Goal: Use online tool/utility: Utilize a website feature to perform a specific function

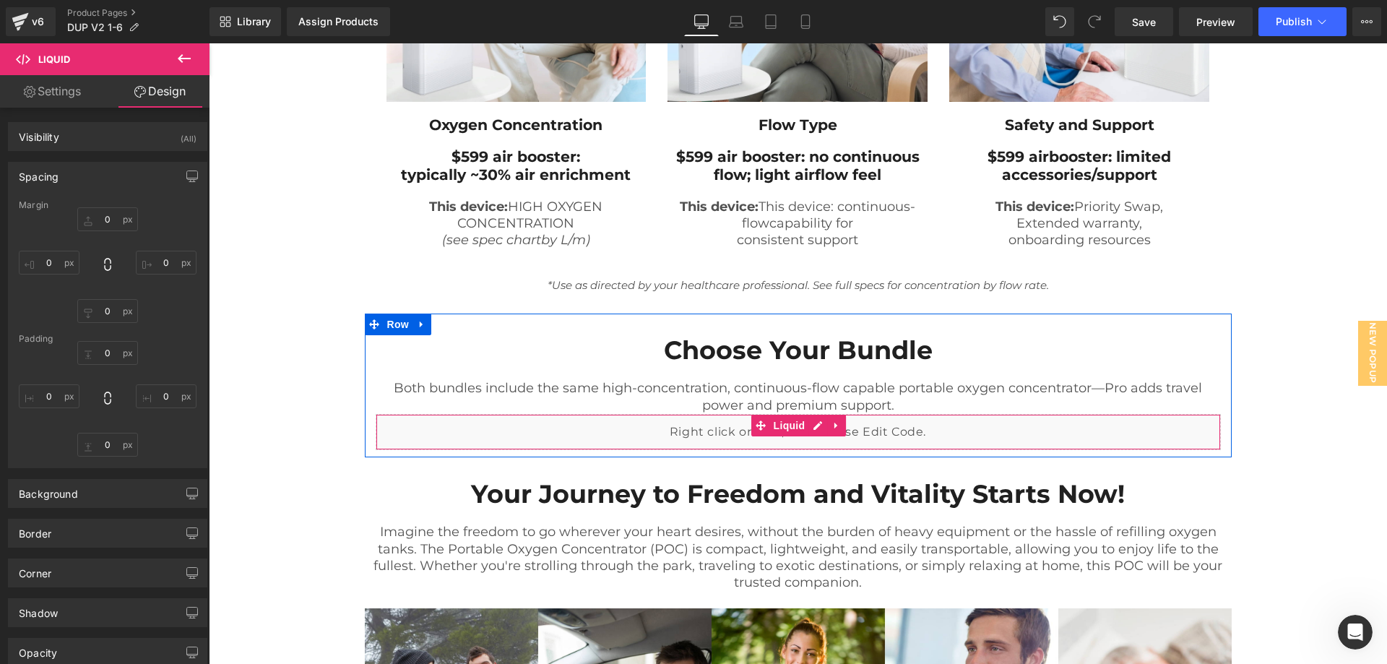
click at [774, 422] on div "Liquid" at bounding box center [798, 432] width 845 height 36
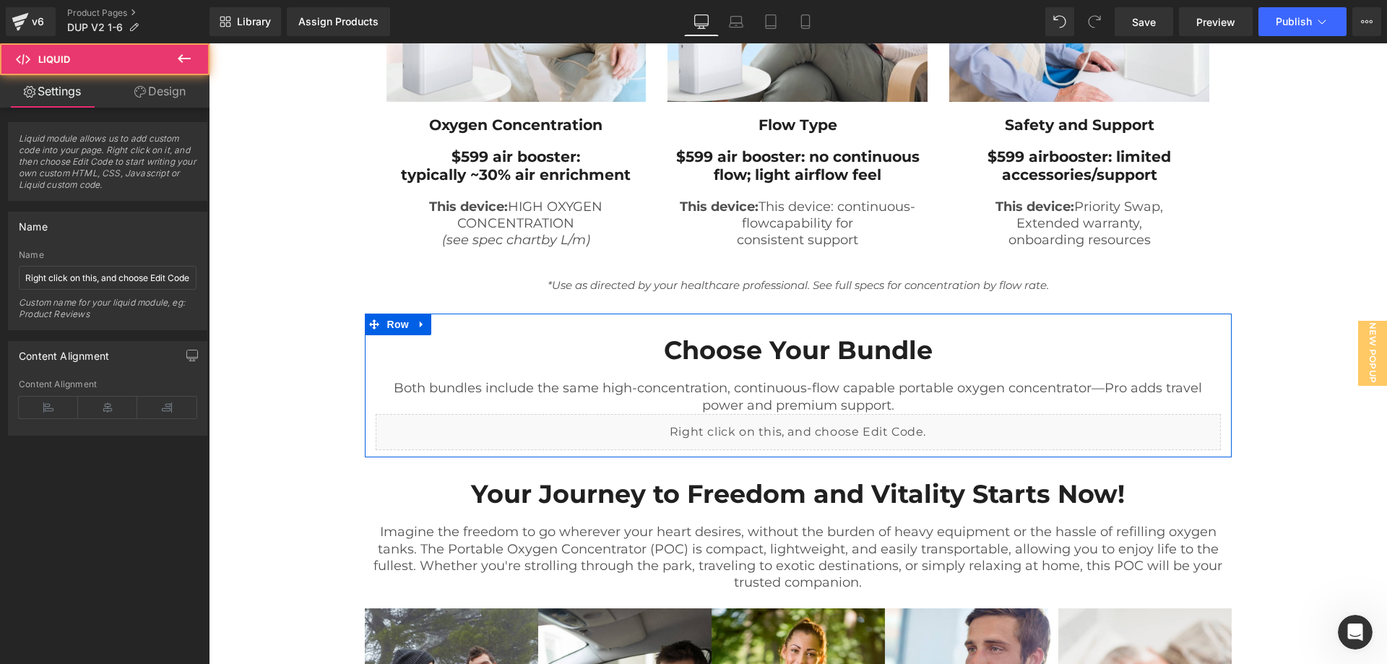
scroll to position [1445, 0]
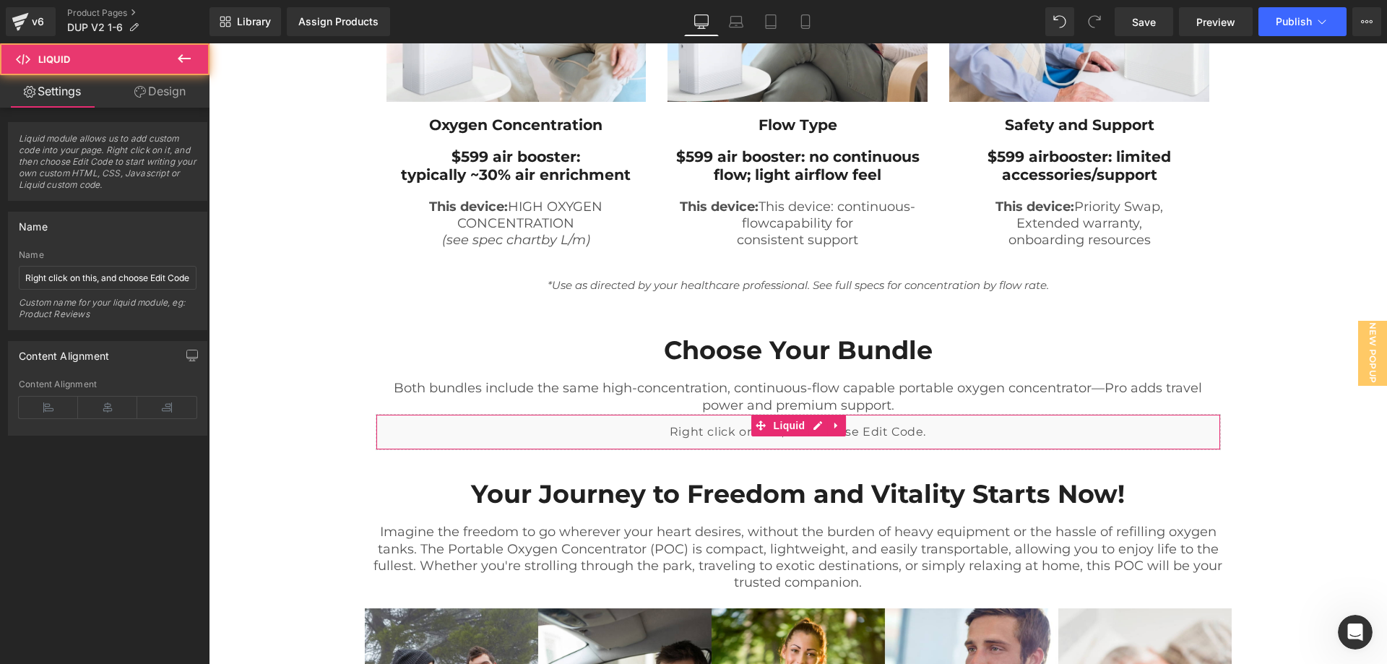
click at [174, 88] on link "Design" at bounding box center [160, 91] width 105 height 33
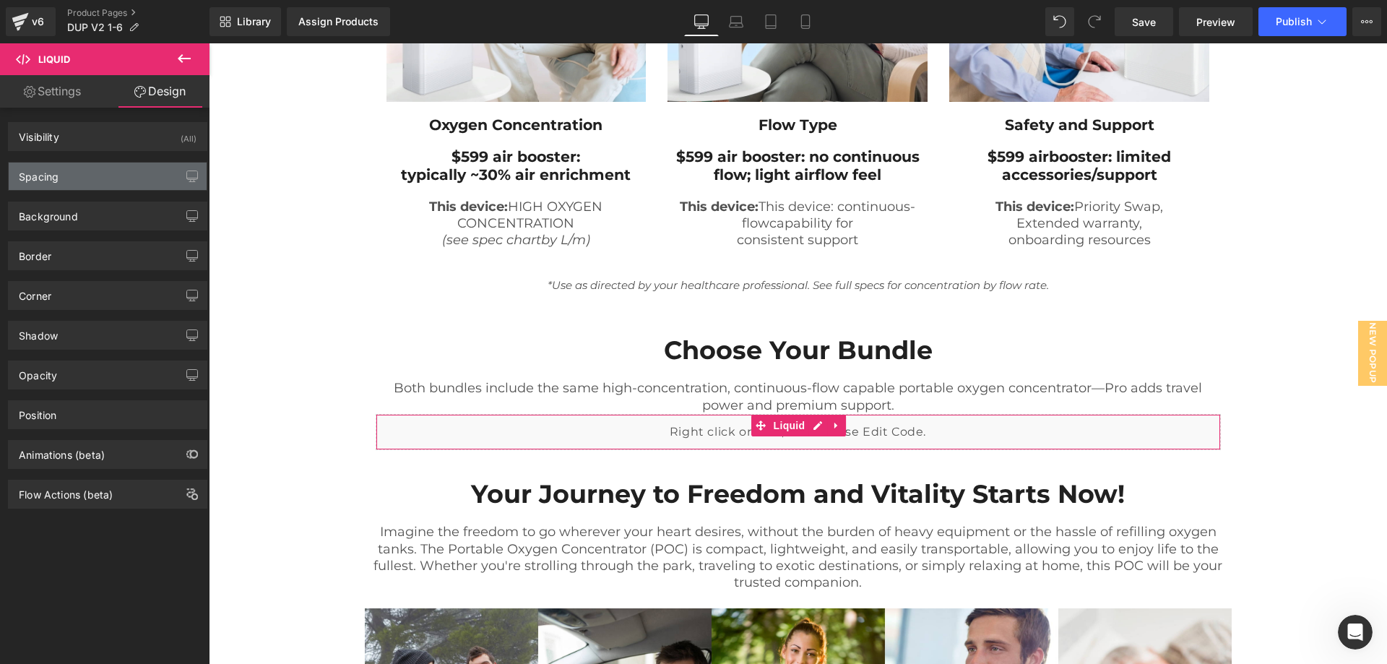
type input "0"
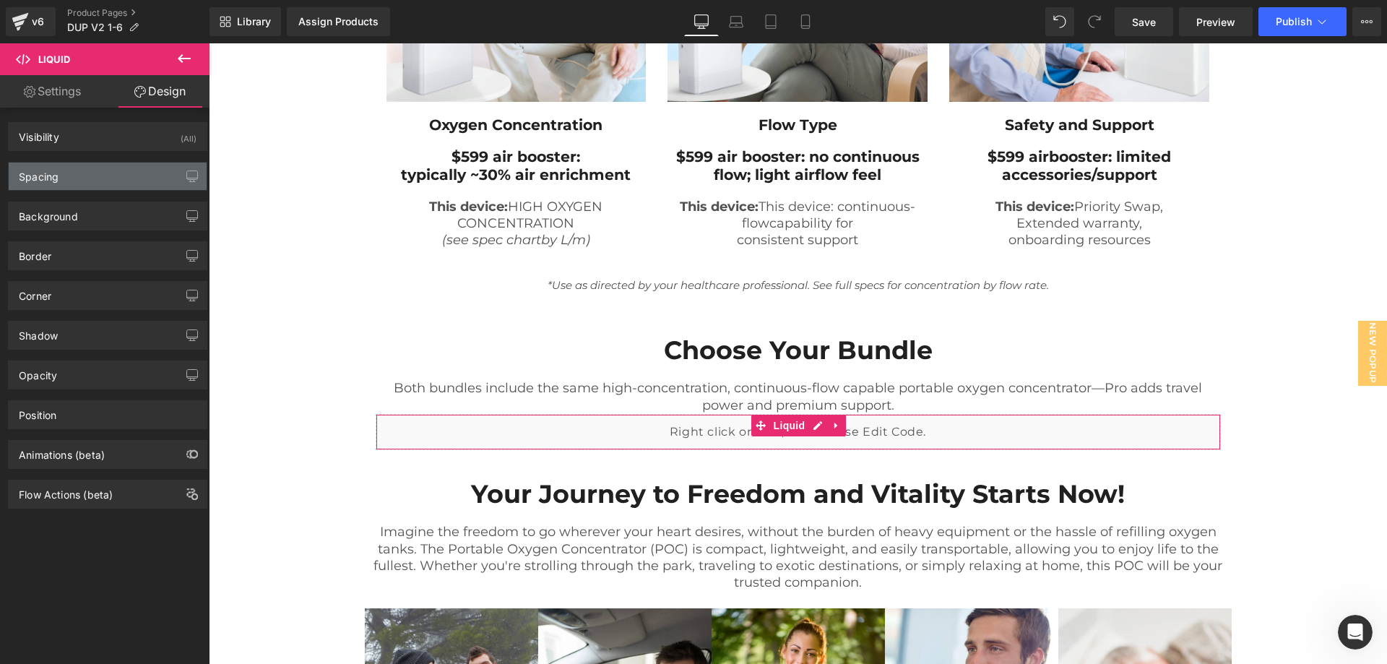
type input "0"
click at [78, 169] on div "Spacing" at bounding box center [108, 176] width 198 height 27
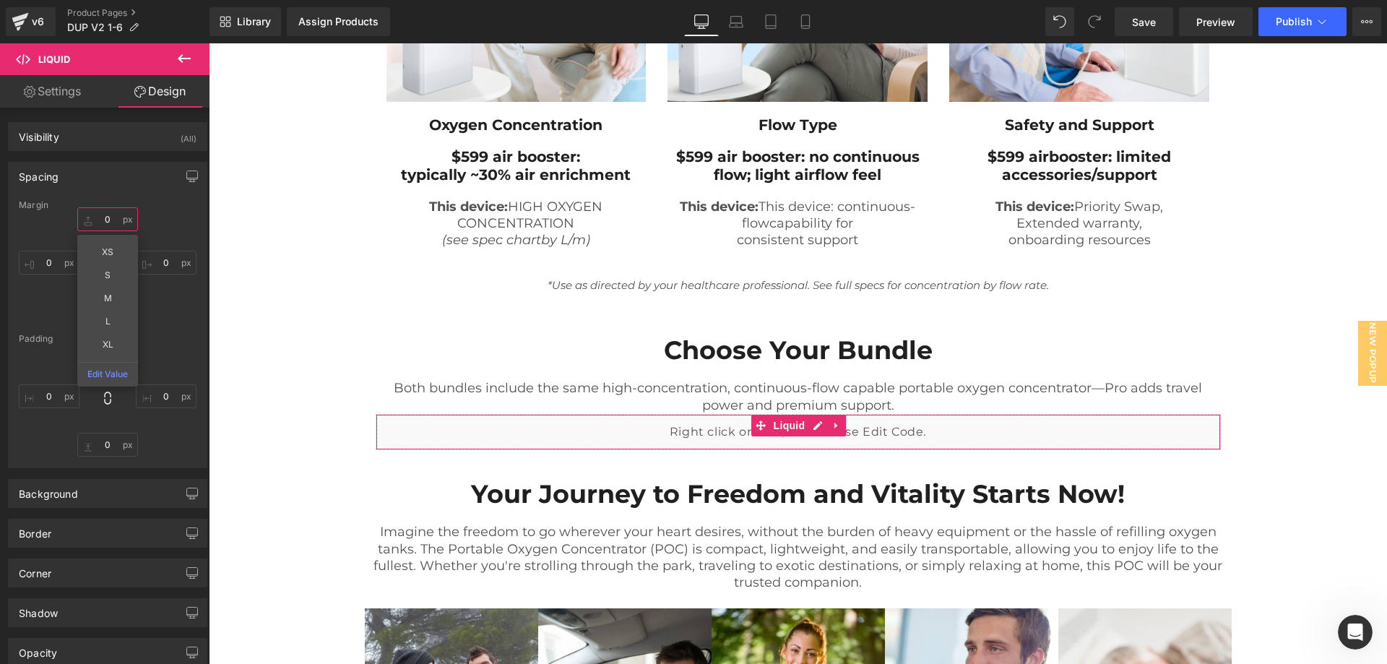
click at [99, 223] on input "0" at bounding box center [107, 219] width 61 height 24
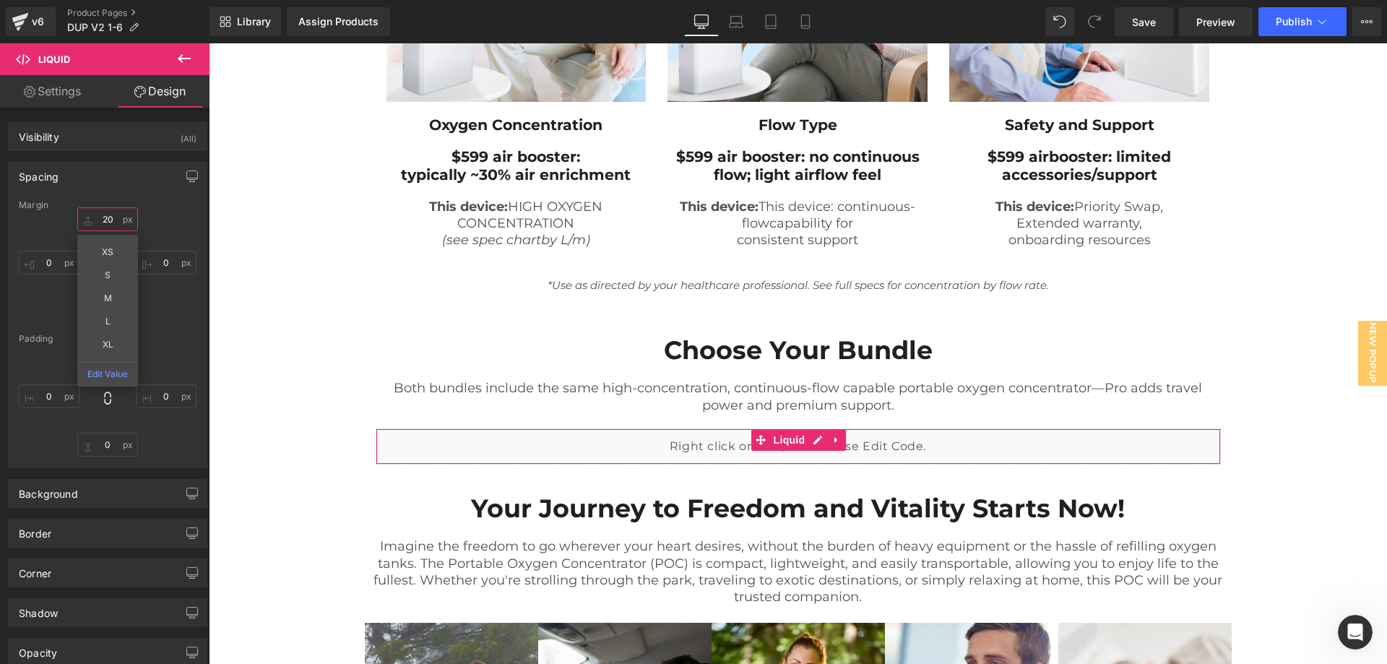
click at [99, 223] on input "20" at bounding box center [107, 219] width 61 height 24
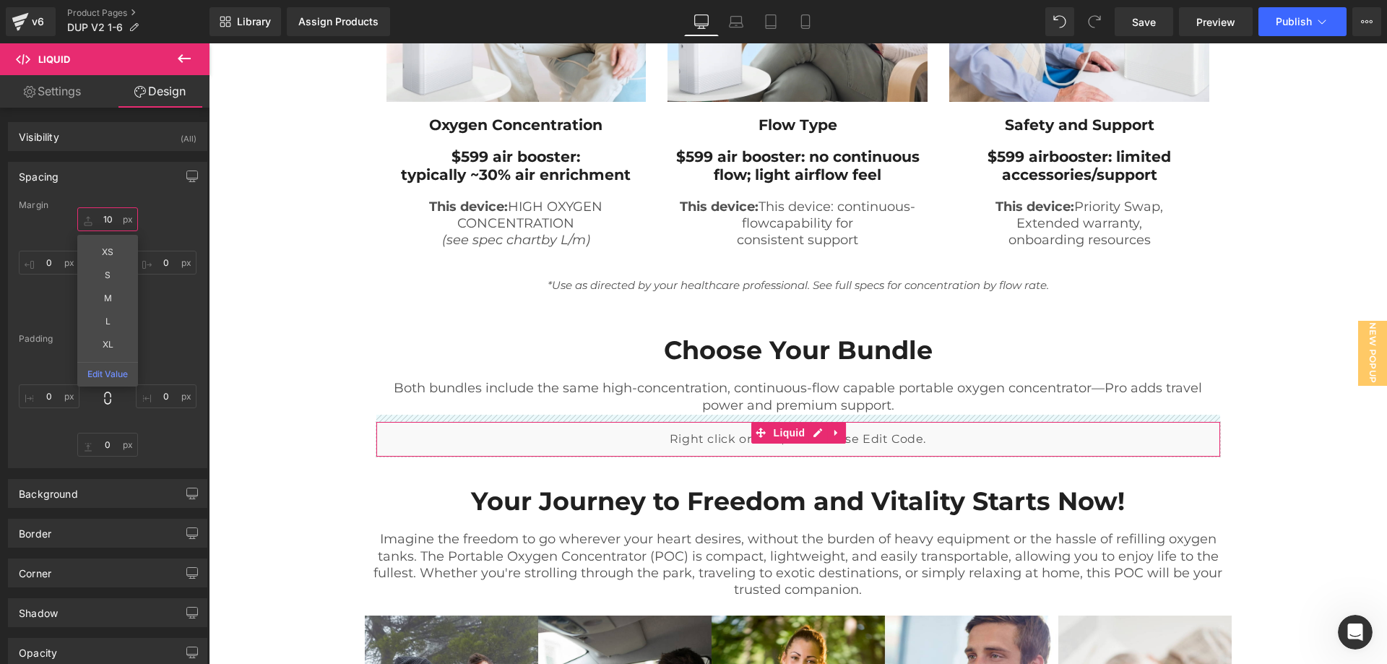
click at [98, 220] on input "10" at bounding box center [107, 219] width 61 height 24
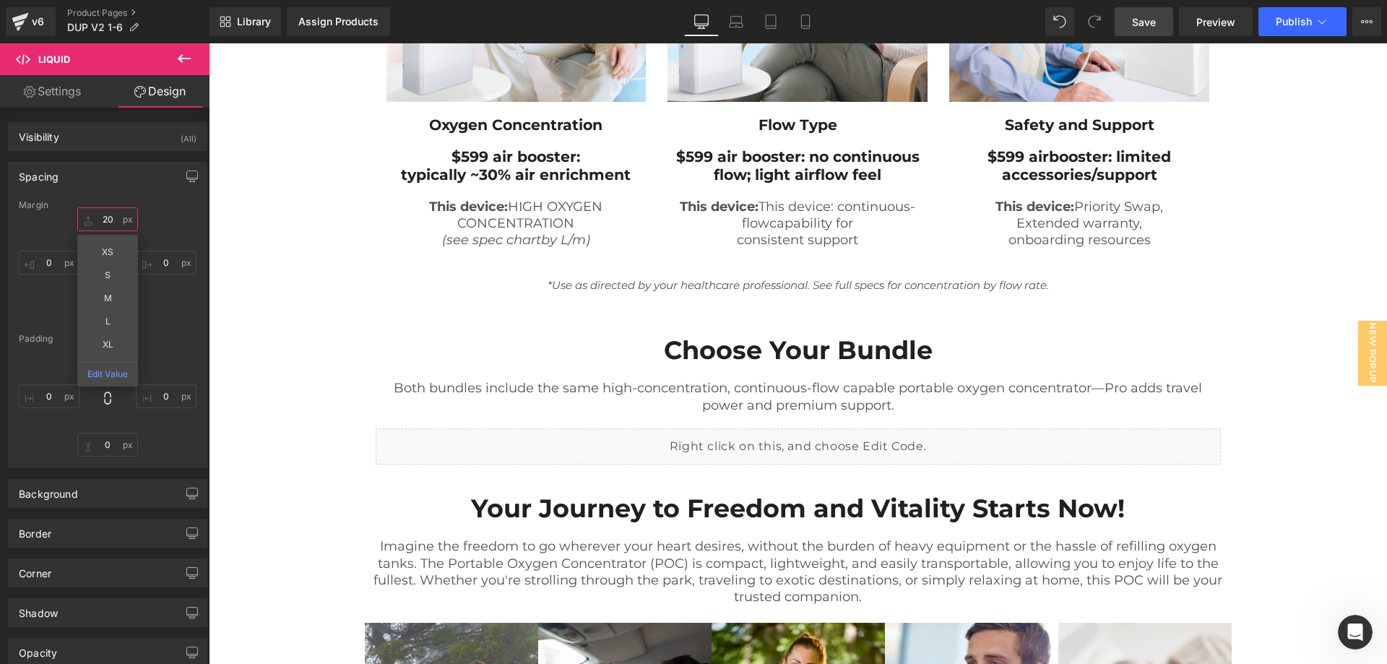
type input "20"
click at [1141, 26] on span "Save" at bounding box center [1144, 21] width 24 height 15
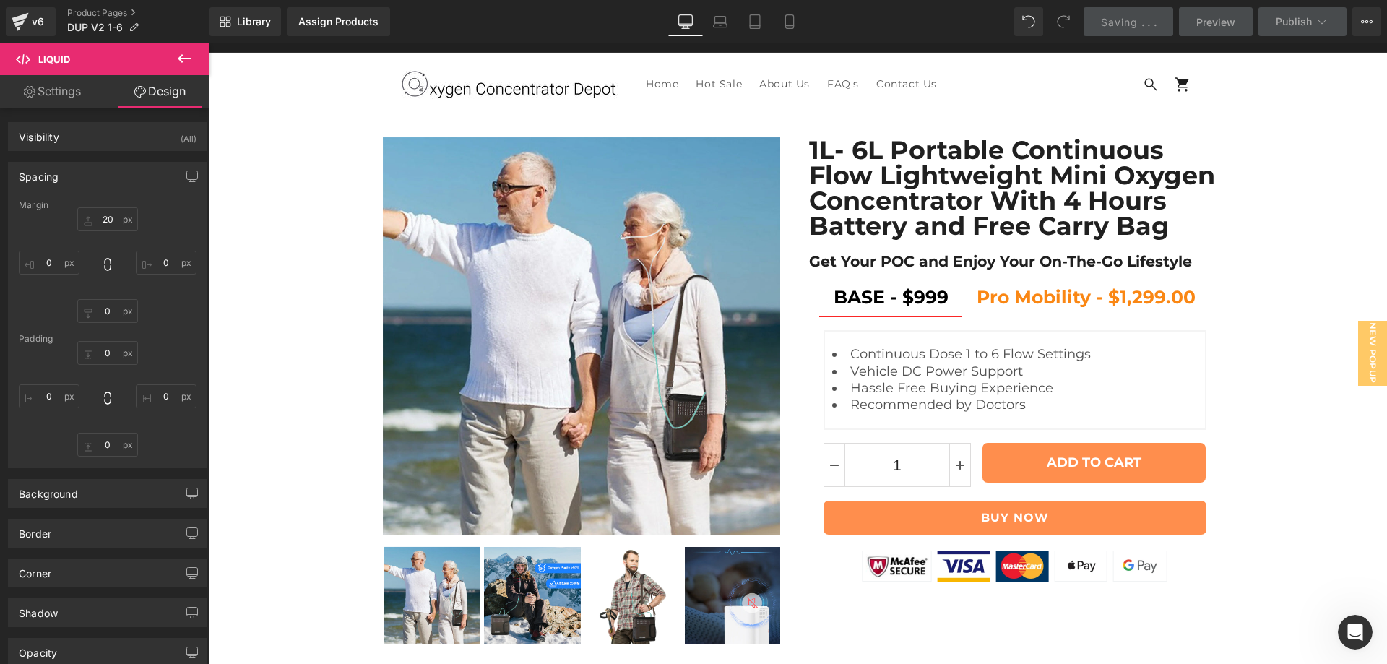
scroll to position [12, 0]
